Goal: Complete application form: Complete application form

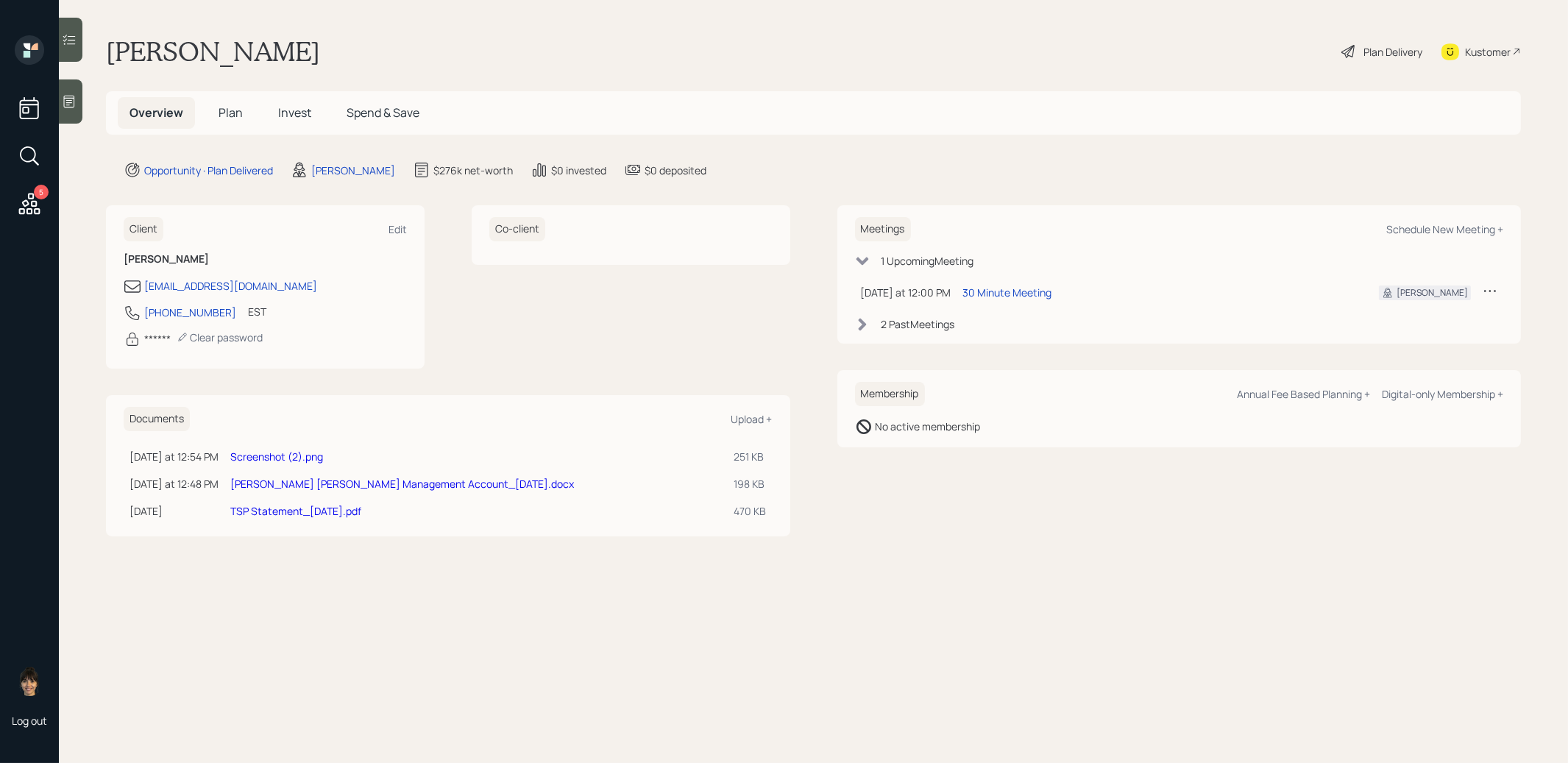
click at [230, 112] on span "Plan" at bounding box center [230, 113] width 24 height 16
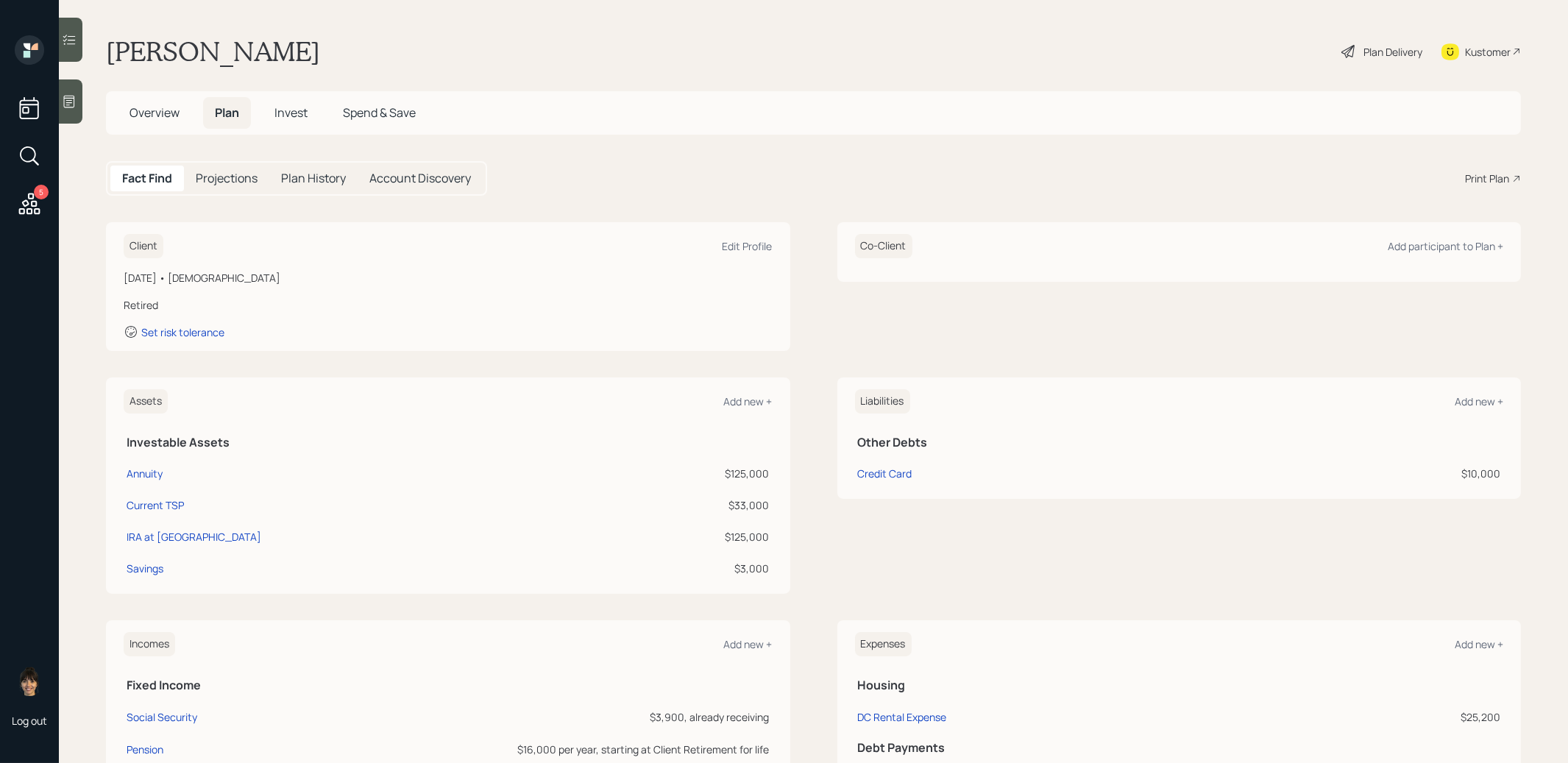
click at [890, 462] on td "Credit Card" at bounding box center [1041, 471] width 372 height 32
click at [890, 476] on div "Credit Card" at bounding box center [885, 473] width 54 height 15
select select "credit_card"
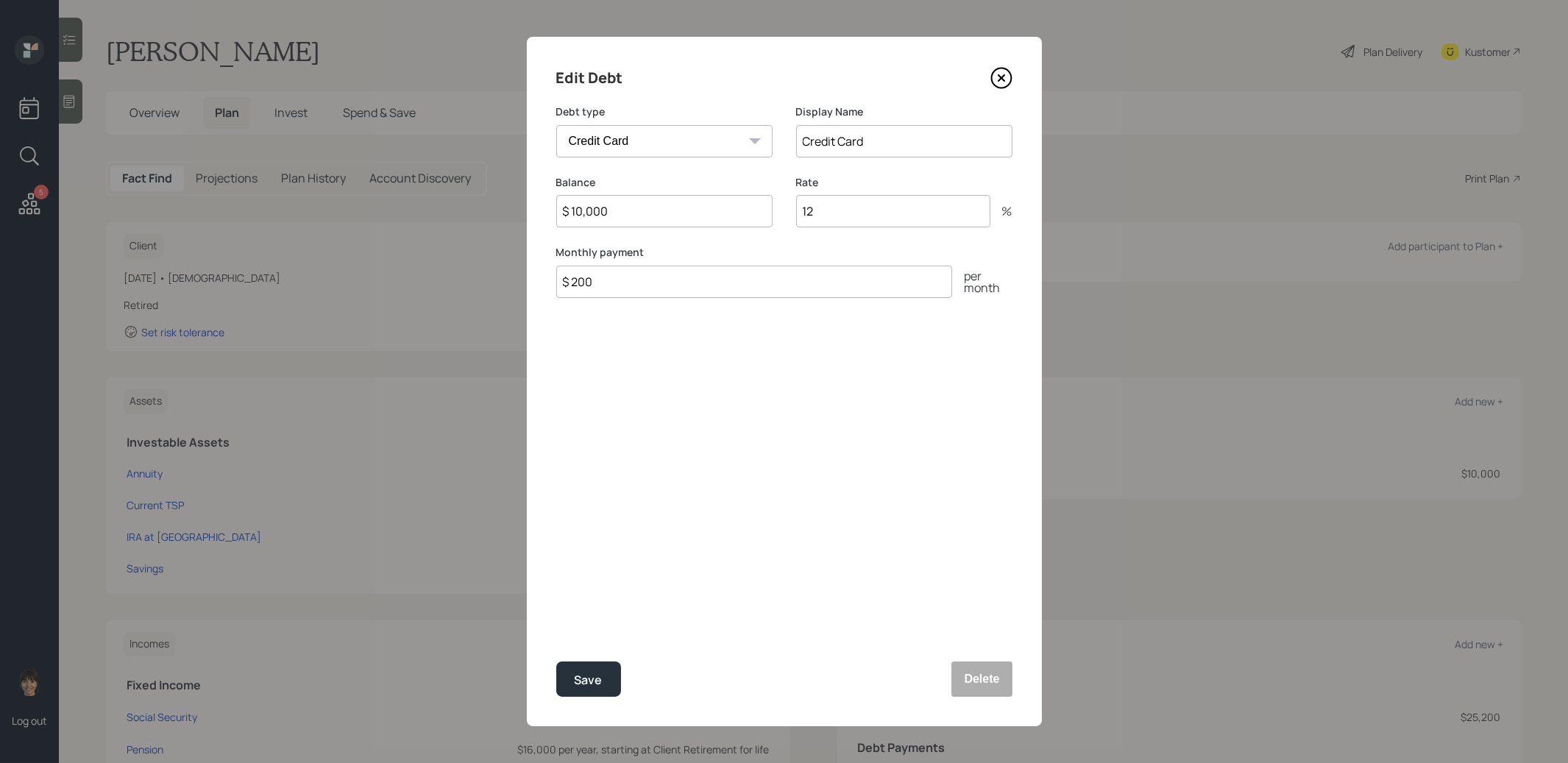
click at [649, 217] on input "$ 10,000" at bounding box center [665, 211] width 217 height 32
type input "$ 12,600"
click at [577, 681] on div "Save" at bounding box center [588, 680] width 28 height 19
